Goal: Information Seeking & Learning: Learn about a topic

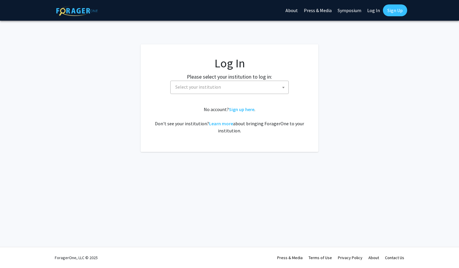
select select
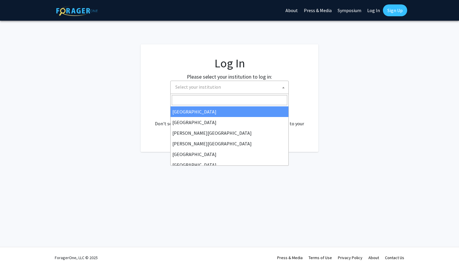
click at [238, 88] on span "Select your institution" at bounding box center [230, 87] width 115 height 12
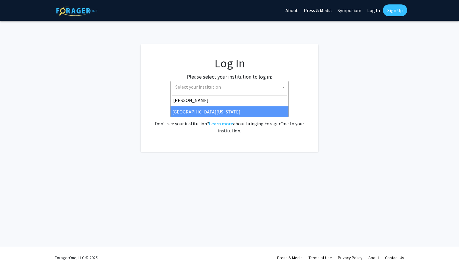
type input "[PERSON_NAME]"
select select "31"
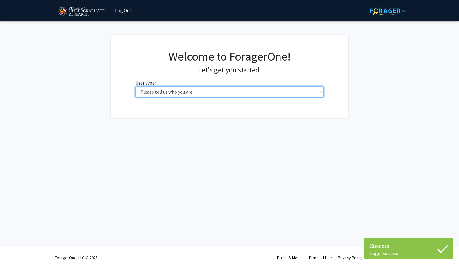
click at [207, 90] on select "Please tell us who you are Undergraduate Student Master's Student Doctoral Cand…" at bounding box center [229, 91] width 188 height 11
select select "1: undergrad"
click at [135, 86] on select "Please tell us who you are Undergraduate Student Master's Student Doctoral Cand…" at bounding box center [229, 91] width 188 height 11
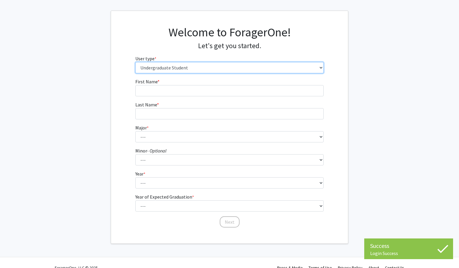
scroll to position [26, 0]
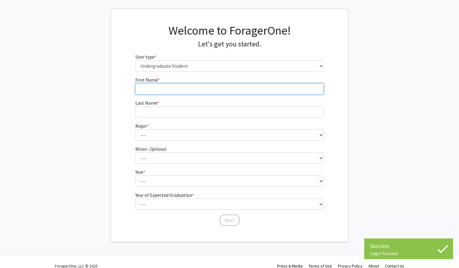
click at [185, 87] on input "First Name * required" at bounding box center [229, 88] width 188 height 11
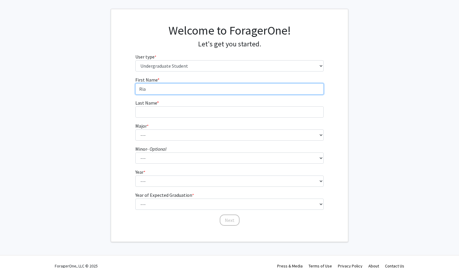
type input "Ria"
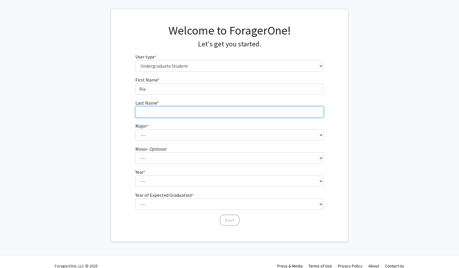
click at [173, 111] on input "Last Name * required" at bounding box center [229, 112] width 188 height 11
type input "Trivedi"
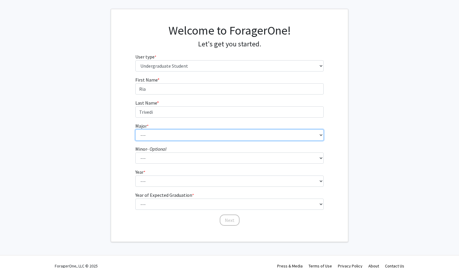
click at [167, 133] on select "--- Accounting Aerospace Engineering African American and Africana Studies Agri…" at bounding box center [229, 135] width 188 height 11
select select "17: 2318"
click at [135, 130] on select "--- Accounting Aerospace Engineering African American and Africana Studies Agri…" at bounding box center [229, 135] width 188 height 11
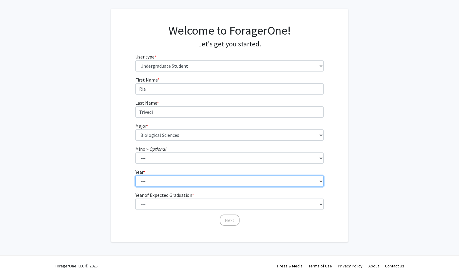
click at [161, 182] on select "--- First-year Sophomore Junior Senior Postbaccalaureate Certificate" at bounding box center [229, 181] width 188 height 11
select select "4: senior"
click at [135, 176] on select "--- First-year Sophomore Junior Senior Postbaccalaureate Certificate" at bounding box center [229, 181] width 188 height 11
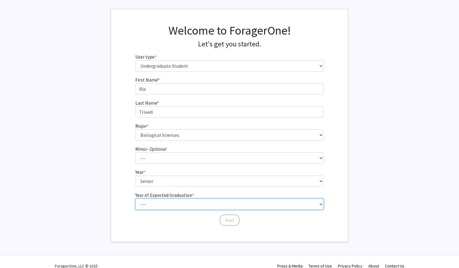
click at [167, 207] on select "--- 2025 2026 2027 2028 2029 2030 2031 2032 2033 2034" at bounding box center [229, 204] width 188 height 11
select select "2: 2026"
click at [135, 199] on select "--- 2025 2026 2027 2028 2029 2030 2031 2032 2033 2034" at bounding box center [229, 204] width 188 height 11
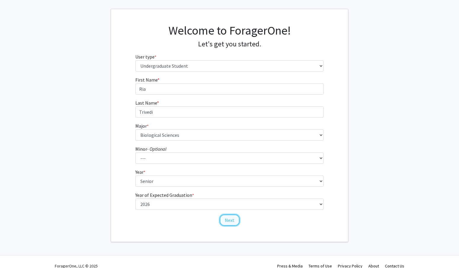
click at [226, 224] on button "Next" at bounding box center [230, 220] width 20 height 11
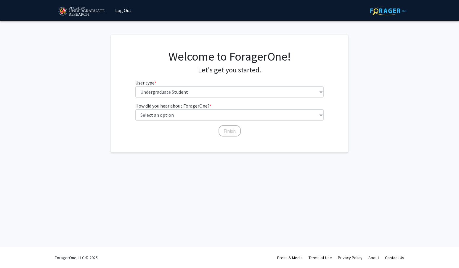
scroll to position [0, 0]
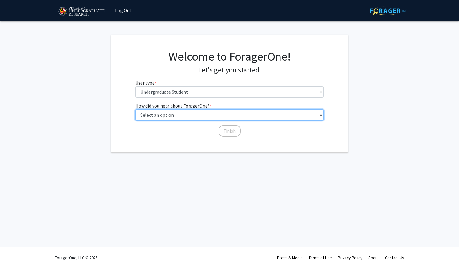
click at [212, 116] on select "Select an option Peer/student recommendation Faculty/staff recommendation Unive…" at bounding box center [229, 114] width 188 height 11
select select "3: university_website"
click at [135, 109] on select "Select an option Peer/student recommendation Faculty/staff recommendation Unive…" at bounding box center [229, 114] width 188 height 11
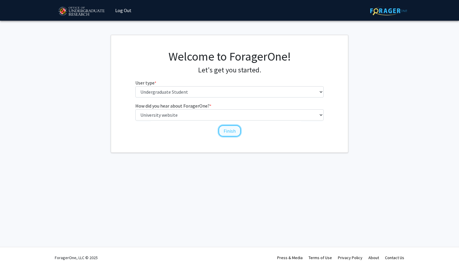
click at [225, 131] on button "Finish" at bounding box center [229, 130] width 22 height 11
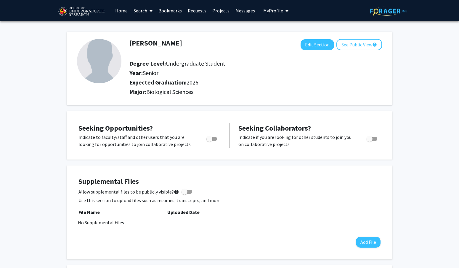
click at [120, 13] on link "Home" at bounding box center [121, 10] width 18 height 21
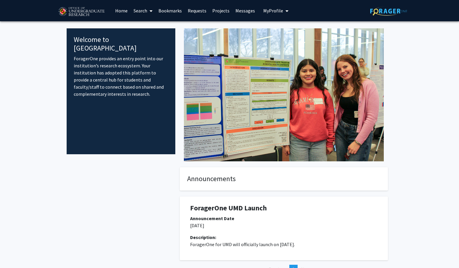
click at [144, 10] on link "Search" at bounding box center [142, 10] width 25 height 21
click at [151, 25] on span "Faculty/Staff" at bounding box center [151, 27] width 43 height 12
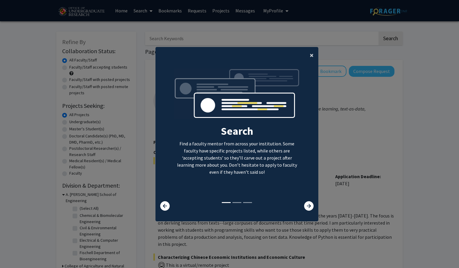
click at [313, 56] on button "×" at bounding box center [311, 55] width 13 height 17
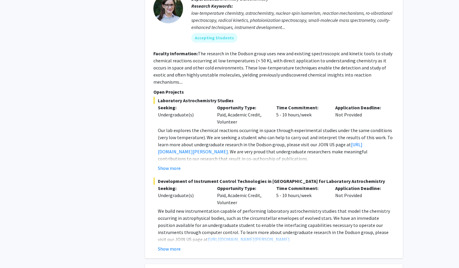
scroll to position [386, 0]
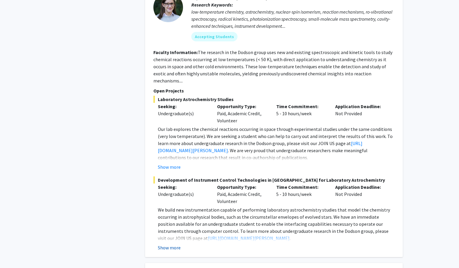
click at [176, 244] on button "Show more" at bounding box center [169, 247] width 23 height 7
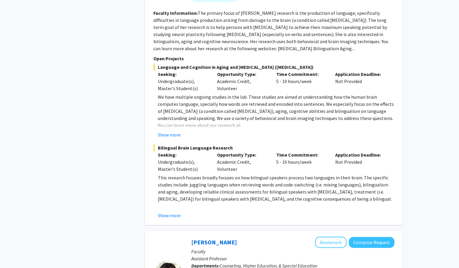
scroll to position [2091, 0]
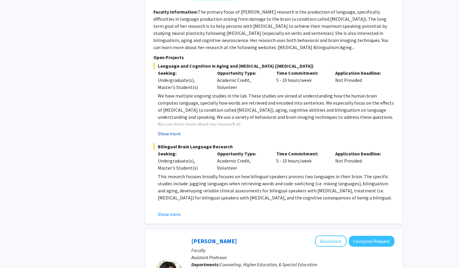
click at [171, 130] on button "Show more" at bounding box center [169, 133] width 23 height 7
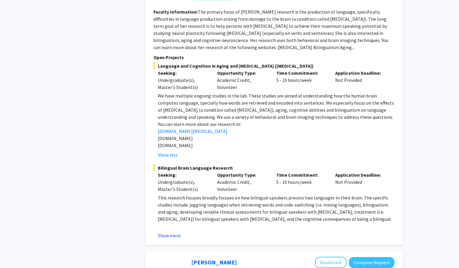
click at [169, 232] on button "Show more" at bounding box center [169, 235] width 23 height 7
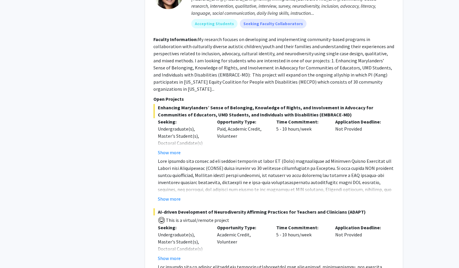
scroll to position [2443, 0]
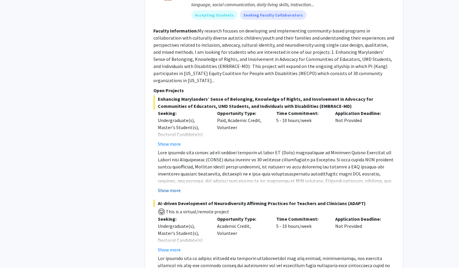
click at [167, 187] on button "Show more" at bounding box center [169, 190] width 23 height 7
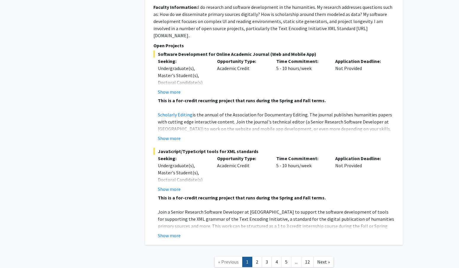
scroll to position [2998, 0]
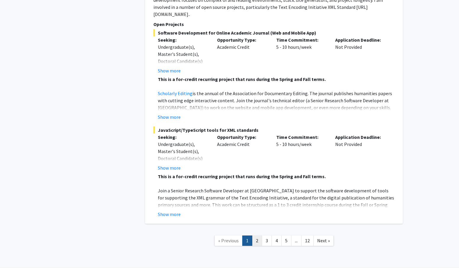
click at [257, 236] on link "2" at bounding box center [257, 241] width 10 height 10
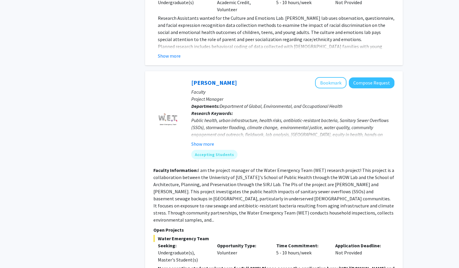
scroll to position [2026, 0]
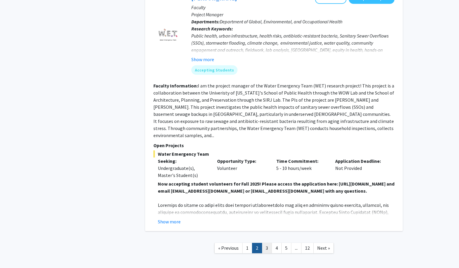
click at [264, 243] on link "3" at bounding box center [267, 248] width 10 height 10
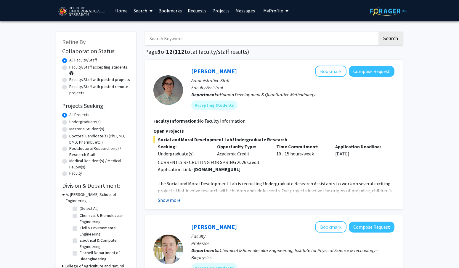
click at [167, 198] on button "Show more" at bounding box center [169, 200] width 23 height 7
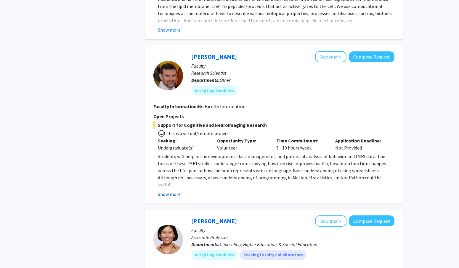
scroll to position [406, 0]
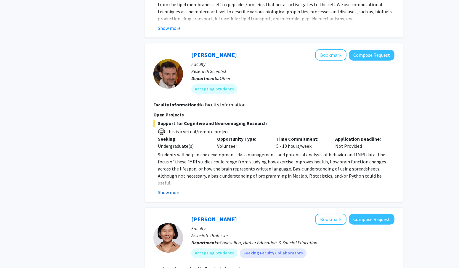
click at [163, 192] on button "Show more" at bounding box center [169, 192] width 23 height 7
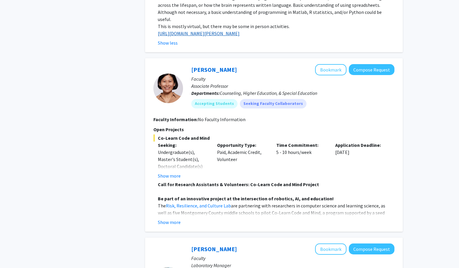
scroll to position [571, 0]
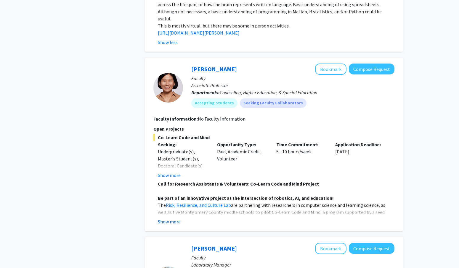
click at [168, 218] on button "Show more" at bounding box center [169, 221] width 23 height 7
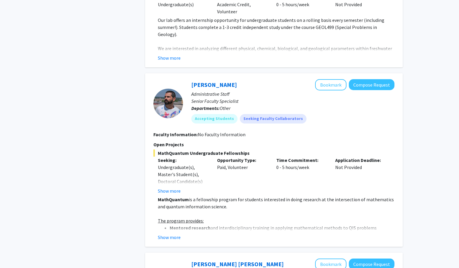
scroll to position [1196, 0]
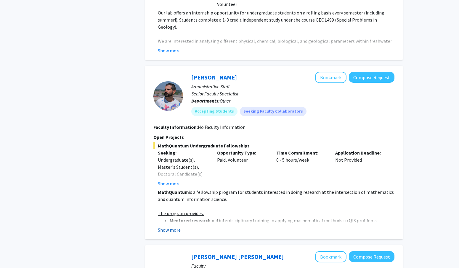
click at [174, 227] on button "Show more" at bounding box center [169, 230] width 23 height 7
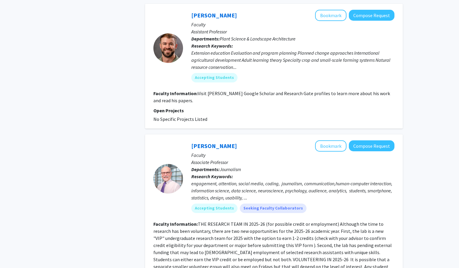
scroll to position [2054, 0]
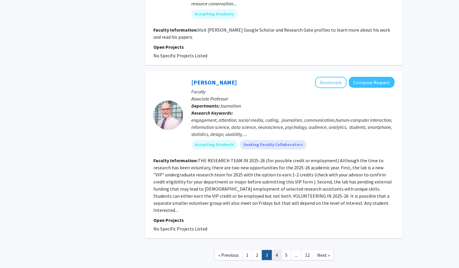
click at [278, 250] on link "4" at bounding box center [276, 255] width 10 height 10
